Goal: Task Accomplishment & Management: Use online tool/utility

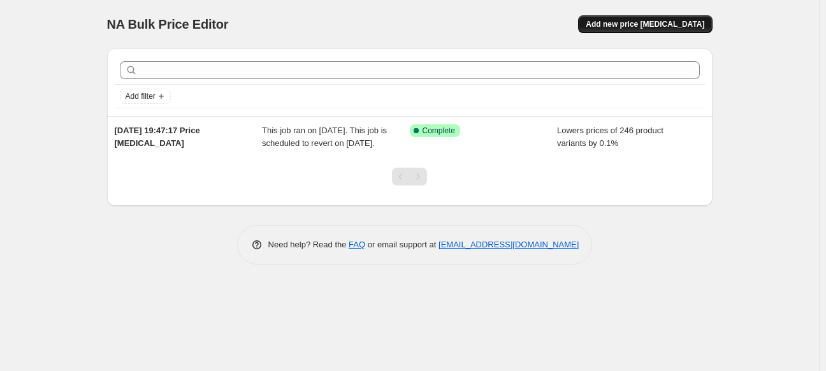
click at [655, 21] on span "Add new price [MEDICAL_DATA]" at bounding box center [645, 24] width 119 height 10
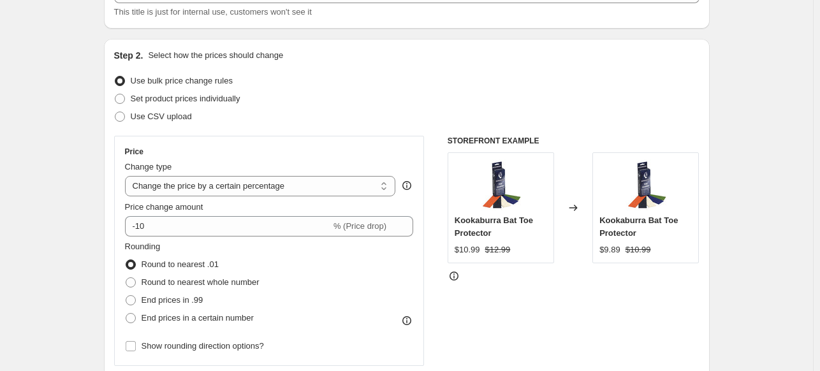
scroll to position [102, 0]
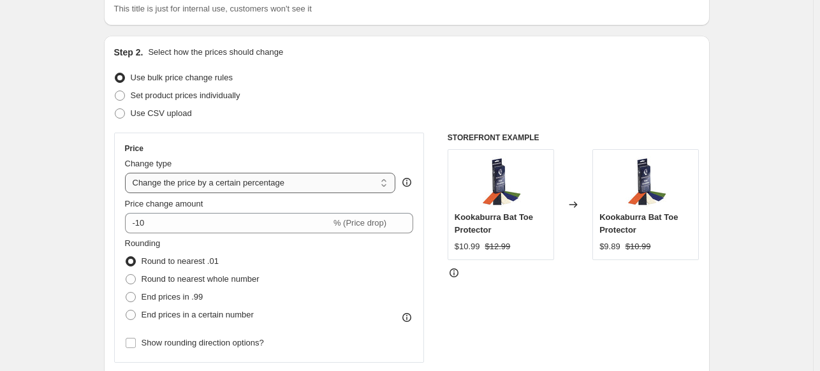
click at [282, 183] on select "Change the price to a certain amount Change the price by a certain amount Chang…" at bounding box center [260, 183] width 271 height 20
select select "by"
click at [127, 173] on select "Change the price to a certain amount Change the price by a certain amount Chang…" at bounding box center [260, 183] width 271 height 20
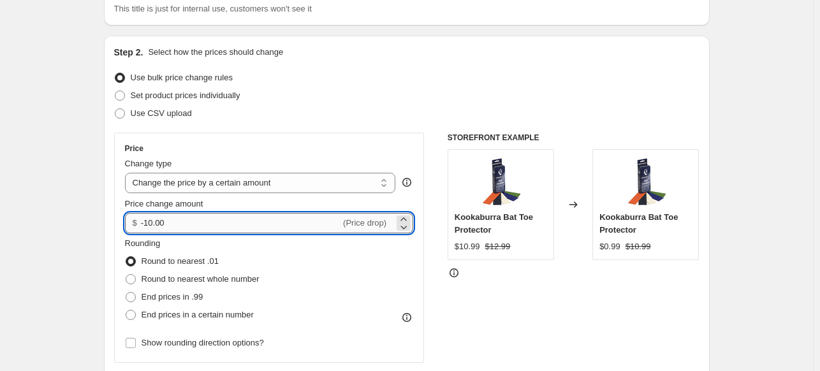
click at [277, 223] on input "-10.00" at bounding box center [240, 223] width 199 height 20
click at [407, 225] on icon at bounding box center [403, 227] width 13 height 13
click at [407, 213] on icon at bounding box center [403, 219] width 13 height 13
type input "-10.02"
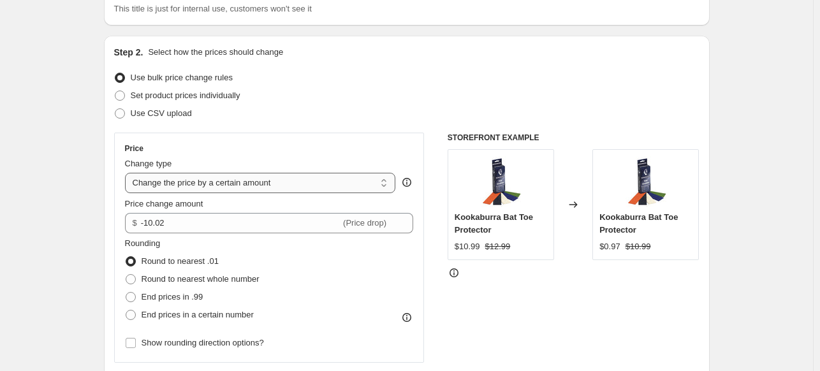
click at [354, 178] on select "Change the price to a certain amount Change the price by a certain amount Chang…" at bounding box center [260, 183] width 271 height 20
select select "to"
click at [127, 173] on select "Change the price to a certain amount Change the price by a certain amount Chang…" at bounding box center [260, 183] width 271 height 20
type input "80.00"
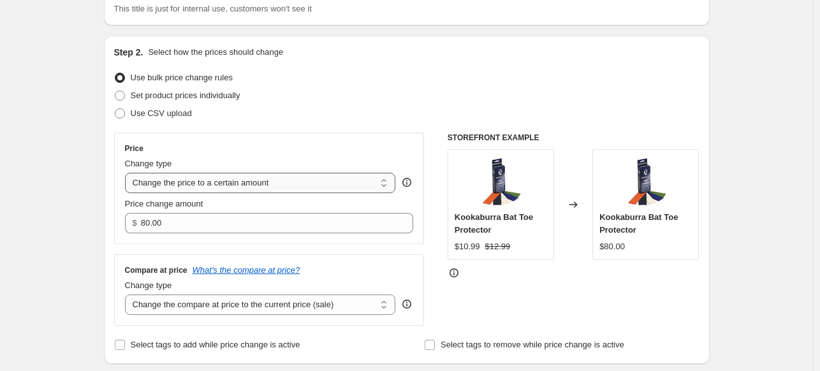
click at [264, 184] on select "Change the price to a certain amount Change the price by a certain amount Chang…" at bounding box center [260, 183] width 271 height 20
click at [127, 173] on select "Change the price to a certain amount Change the price by a certain amount Chang…" at bounding box center [260, 183] width 271 height 20
click at [262, 185] on select "Change the price to a certain amount Change the price by a certain amount Chang…" at bounding box center [260, 183] width 271 height 20
select select "percentage"
click at [127, 173] on select "Change the price to a certain amount Change the price by a certain amount Chang…" at bounding box center [260, 183] width 271 height 20
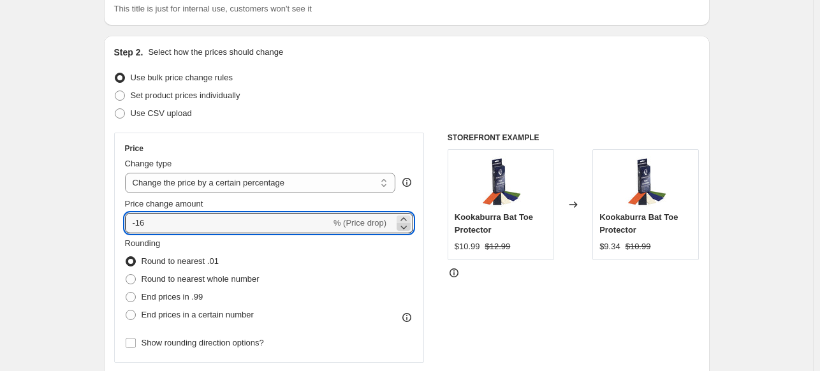
click at [405, 227] on icon at bounding box center [404, 228] width 6 height 4
type input "-1"
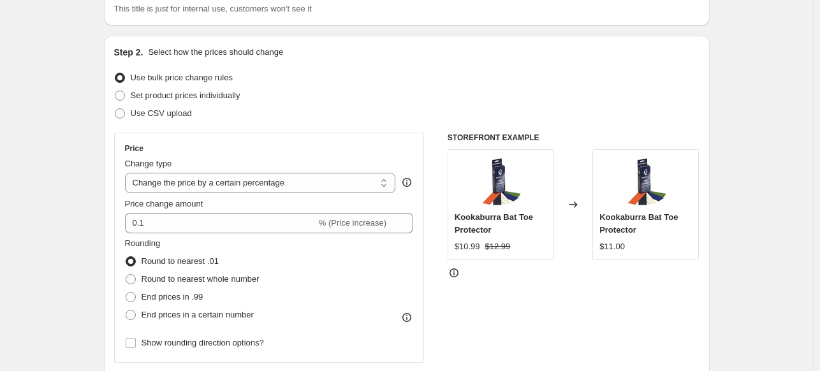
click at [332, 271] on div "Rounding Round to nearest .01 Round to nearest whole number End prices in .99 E…" at bounding box center [269, 280] width 289 height 87
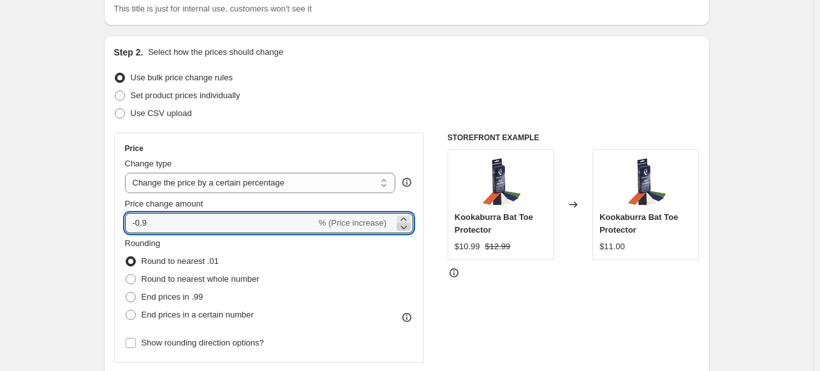
click at [405, 229] on icon at bounding box center [403, 227] width 13 height 13
type input "-1"
type input "-0.1"
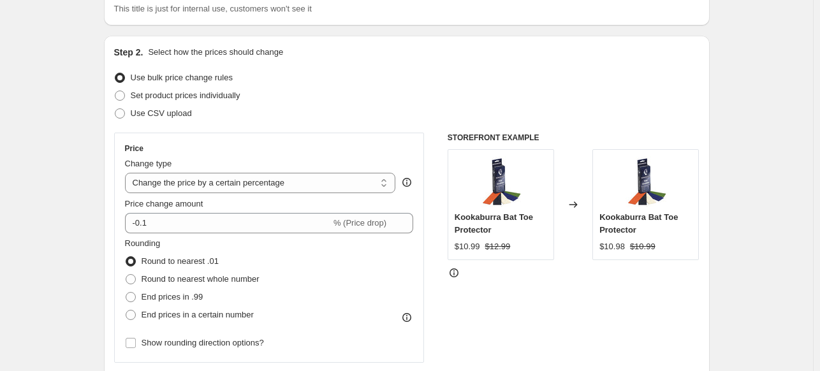
click at [391, 303] on div "Rounding Round to nearest .01 Round to nearest whole number End prices in .99 E…" at bounding box center [269, 280] width 289 height 87
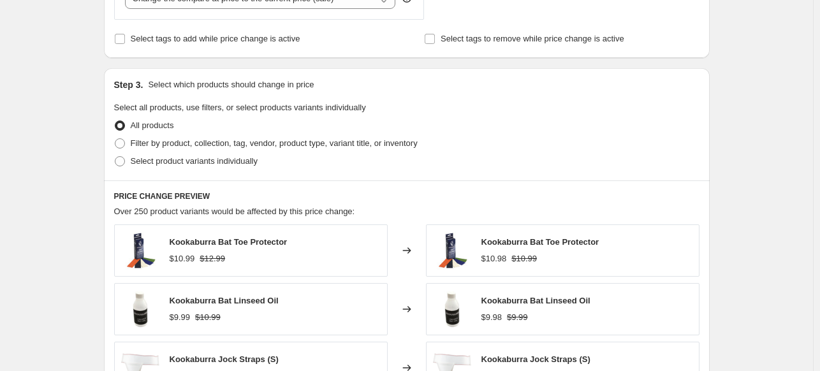
scroll to position [569, 0]
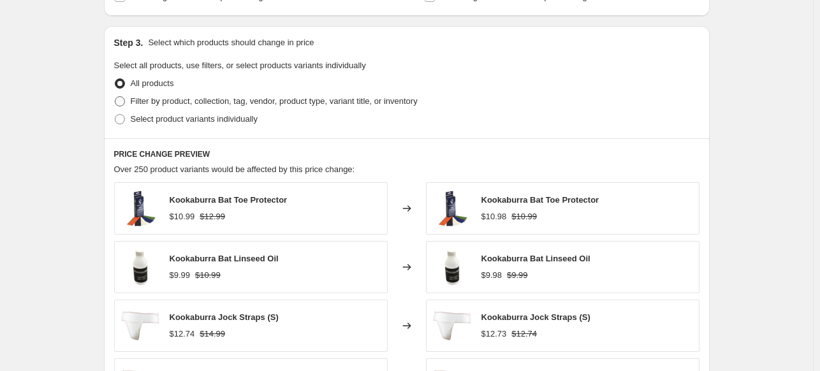
click at [329, 101] on span "Filter by product, collection, tag, vendor, product type, variant title, or inv…" at bounding box center [274, 101] width 287 height 10
click at [115, 97] on input "Filter by product, collection, tag, vendor, product type, variant title, or inv…" at bounding box center [115, 96] width 1 height 1
radio input "true"
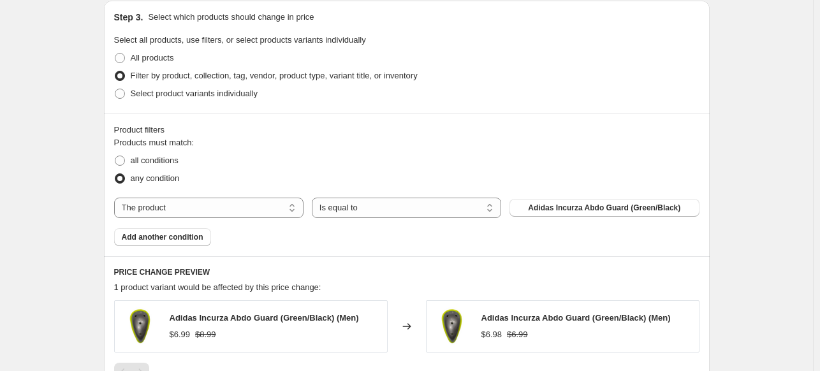
scroll to position [688, 0]
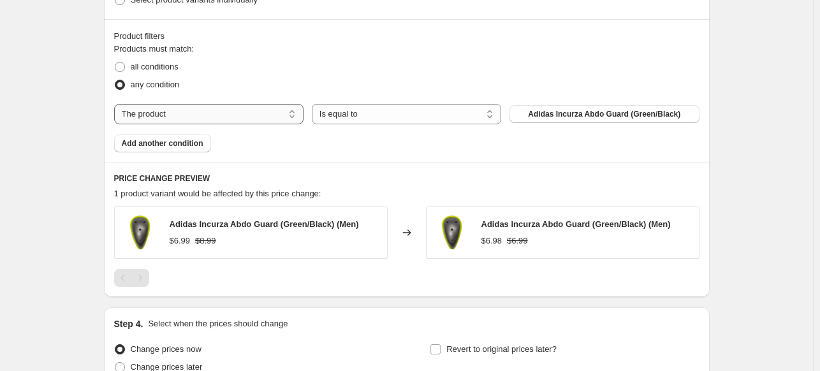
click at [300, 114] on select "The product The product's collection The product's tag The product's vendor The…" at bounding box center [208, 114] width 189 height 20
select select "vendor"
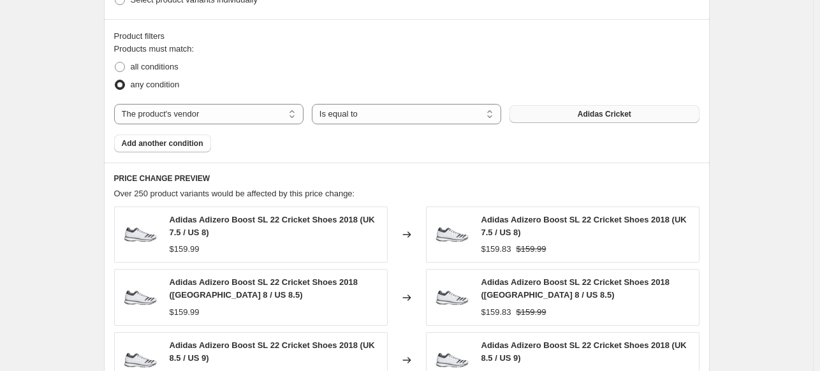
click at [545, 119] on button "Adidas Cricket" at bounding box center [603, 114] width 189 height 18
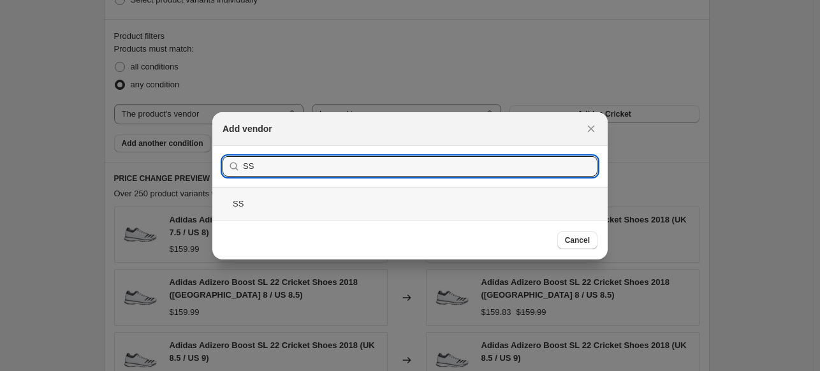
type input "SS"
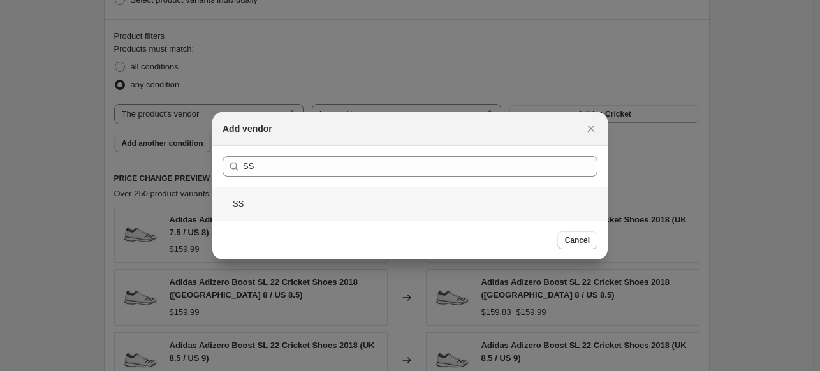
click at [243, 203] on div "SS" at bounding box center [409, 204] width 395 height 34
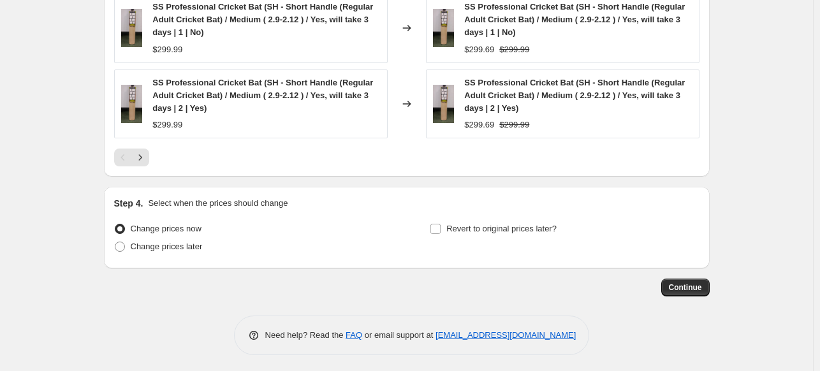
scroll to position [1126, 0]
click at [440, 229] on input "Revert to original prices later?" at bounding box center [435, 230] width 10 height 10
checkbox input "true"
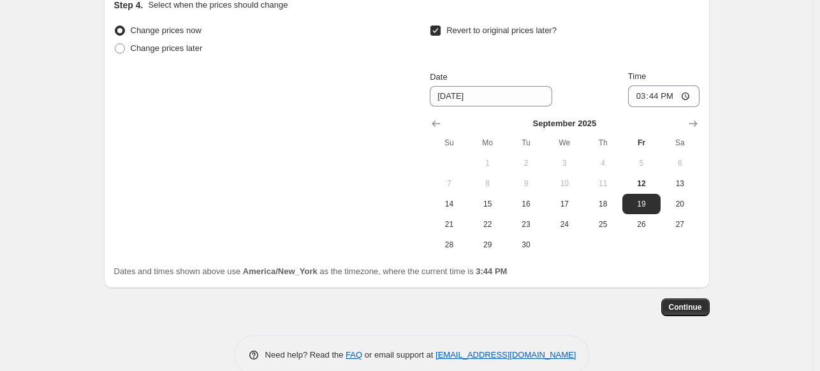
scroll to position [1330, 0]
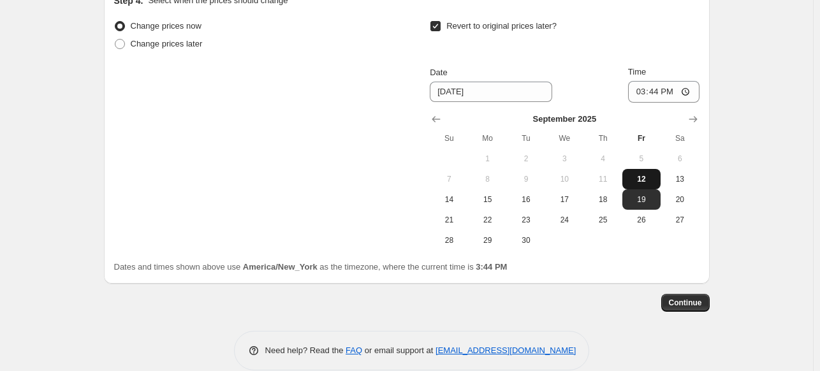
click at [647, 179] on span "12" at bounding box center [641, 179] width 28 height 10
type input "[DATE]"
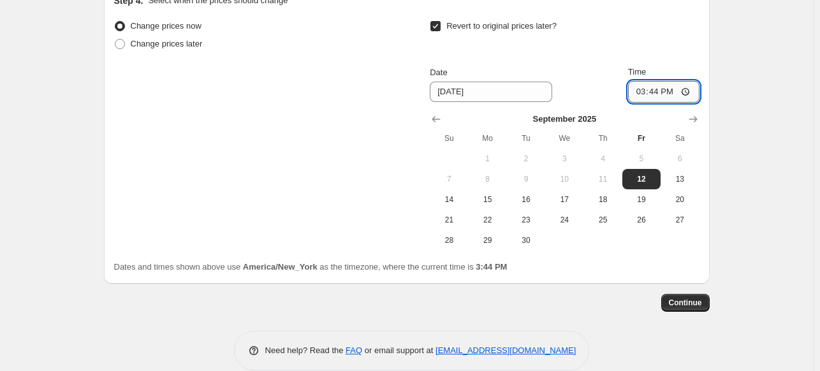
click at [659, 98] on input "15:44" at bounding box center [663, 92] width 71 height 22
click at [647, 90] on input "15:44" at bounding box center [663, 92] width 71 height 22
click at [656, 91] on input "15:44" at bounding box center [663, 92] width 71 height 22
type input "15:59"
click at [692, 300] on span "Continue" at bounding box center [685, 303] width 33 height 10
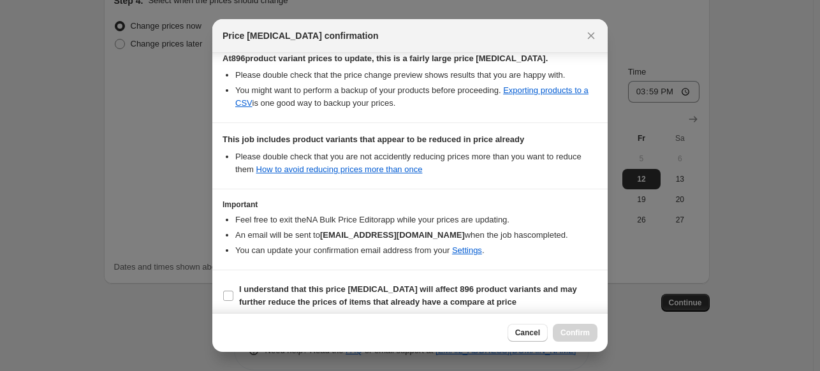
scroll to position [247, 0]
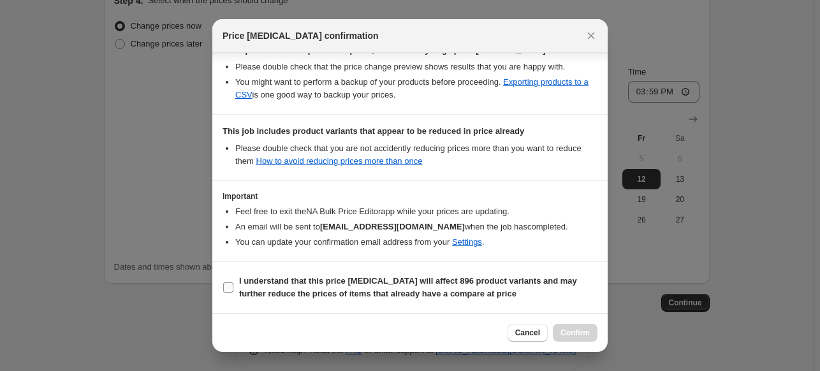
click at [228, 289] on input "I understand that this price change job will affect 896 product variants and ma…" at bounding box center [228, 287] width 10 height 10
checkbox input "true"
click at [582, 335] on span "Confirm" at bounding box center [574, 333] width 29 height 10
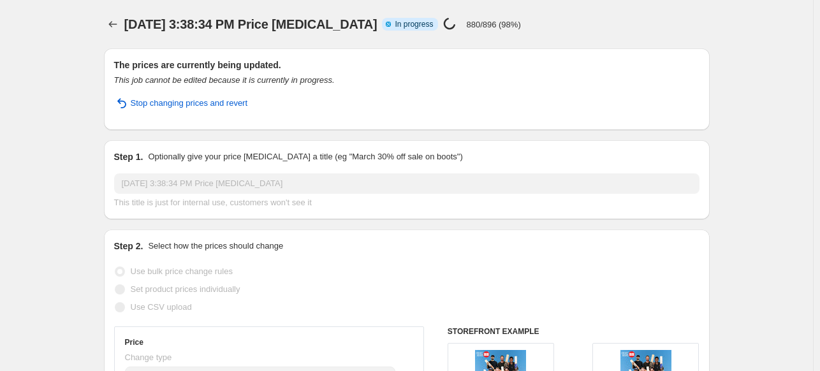
select select "percentage"
select select "vendor"
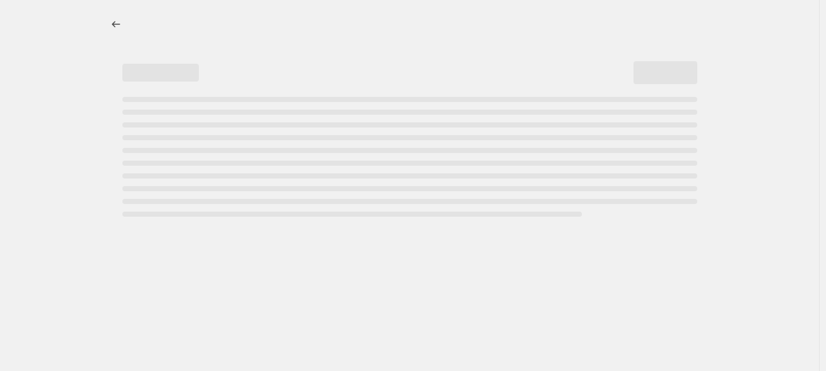
select select "percentage"
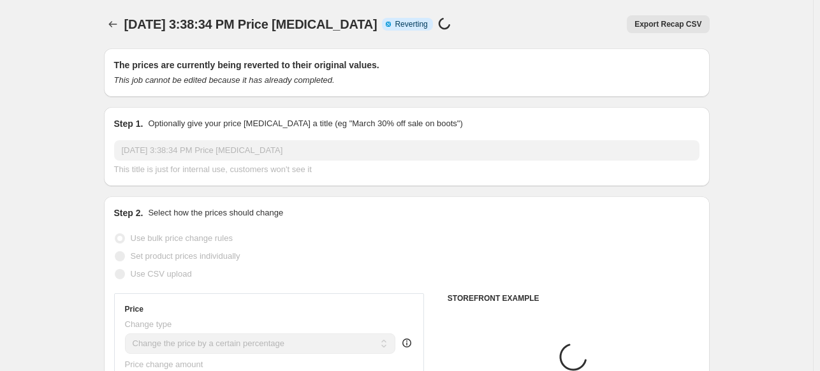
select select "vendor"
